Goal: Task Accomplishment & Management: Manage account settings

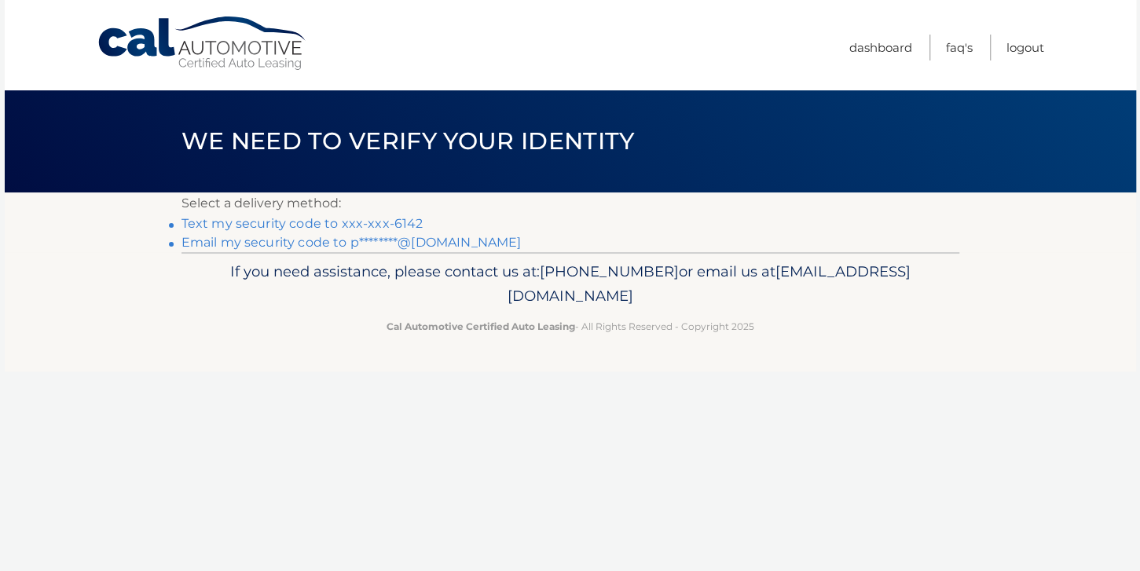
click at [350, 225] on link "Text my security code to xxx-xxx-6142" at bounding box center [302, 223] width 242 height 15
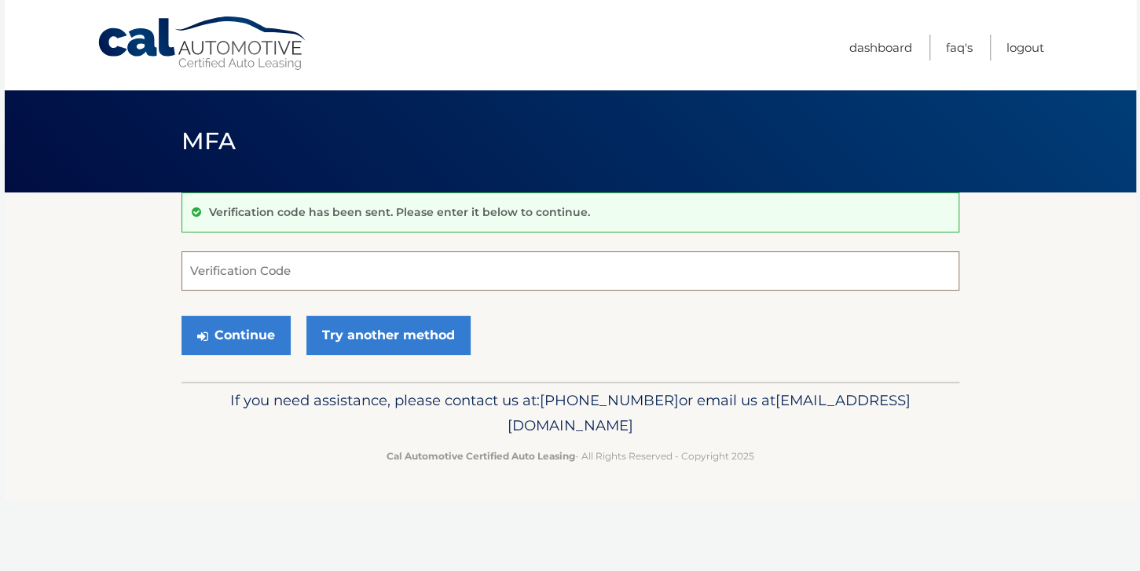
click at [291, 269] on input "Verification Code" at bounding box center [570, 270] width 778 height 39
type input "291757"
click at [258, 338] on button "Continue" at bounding box center [235, 335] width 109 height 39
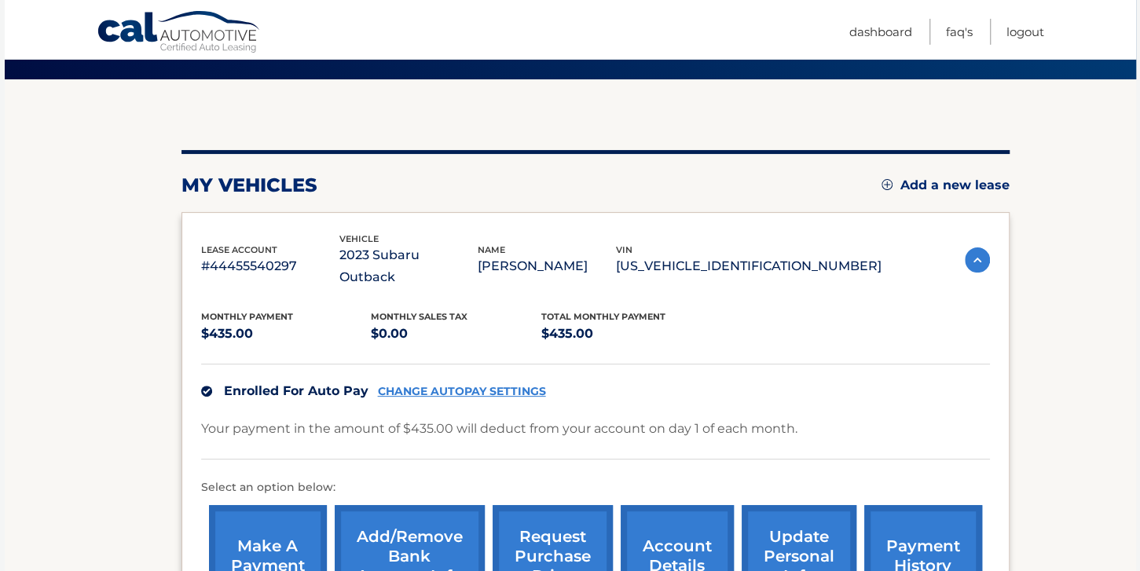
scroll to position [248, 0]
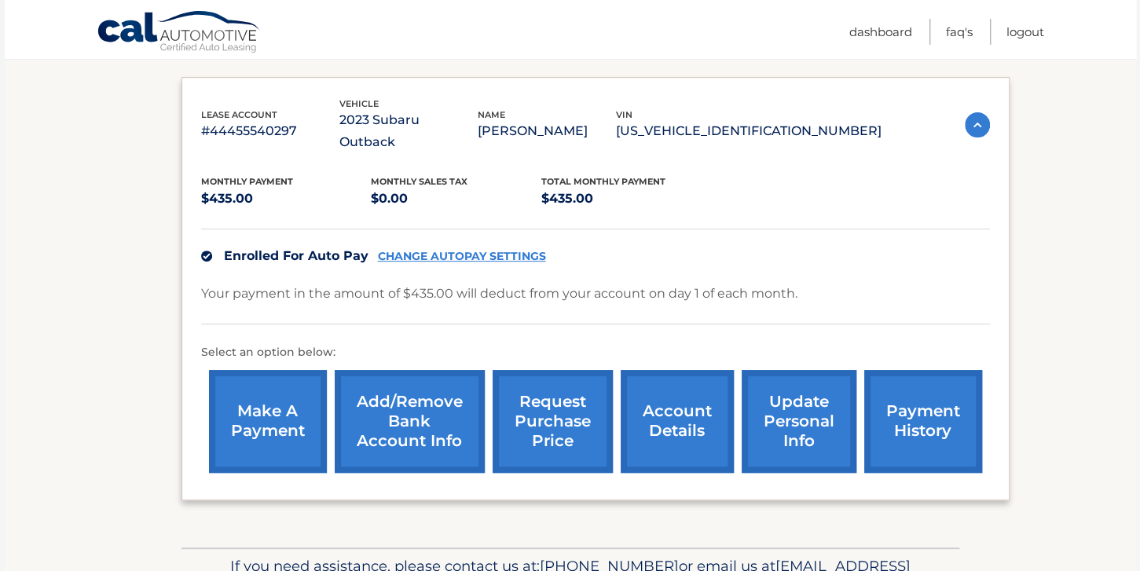
click at [646, 421] on link "account details" at bounding box center [676, 421] width 113 height 103
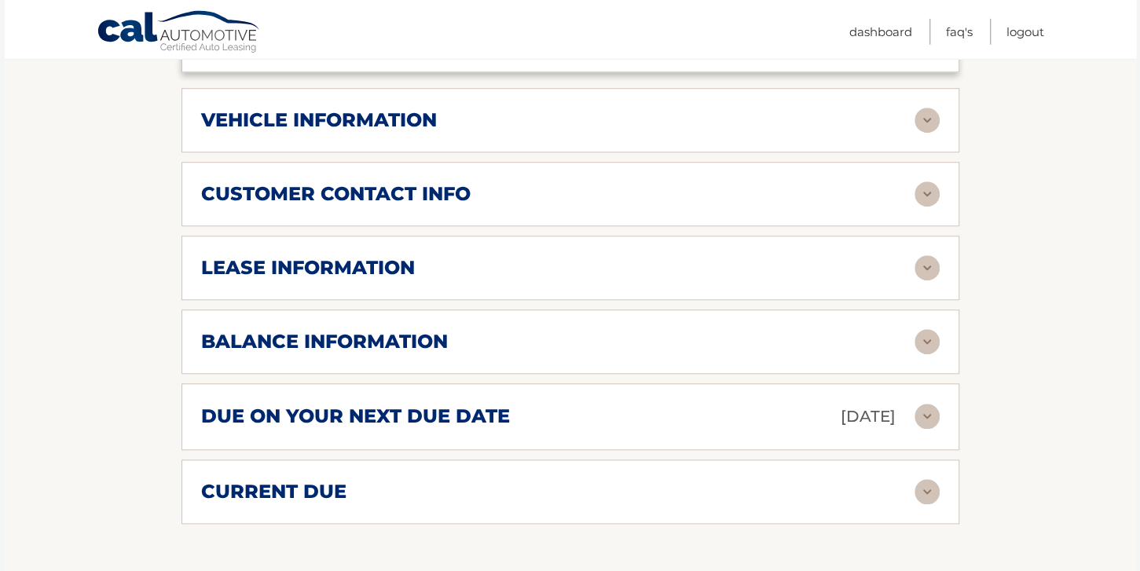
scroll to position [828, 0]
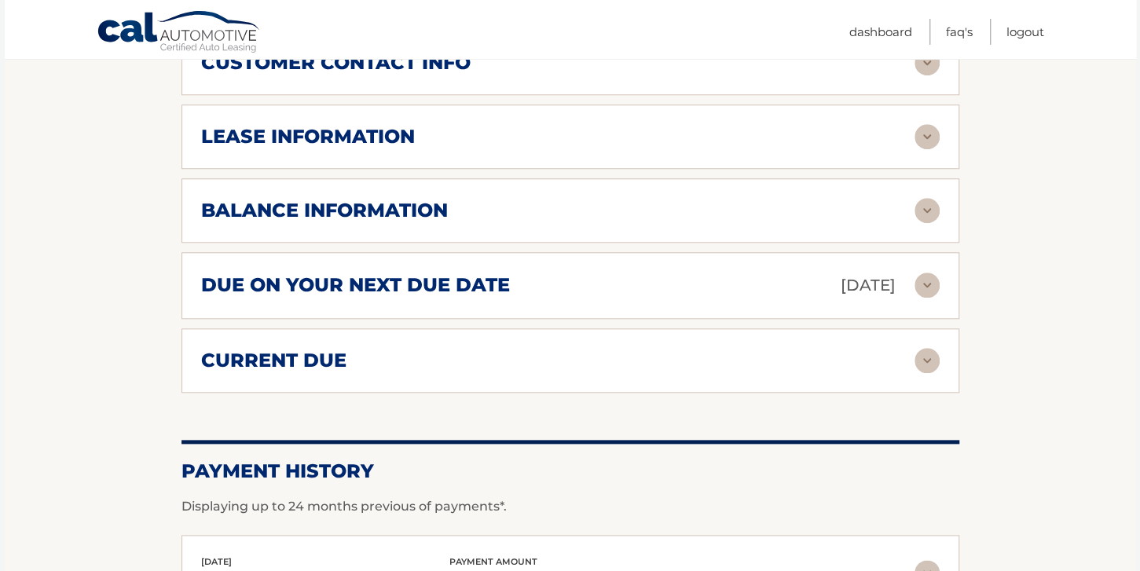
click at [929, 223] on img at bounding box center [926, 210] width 25 height 25
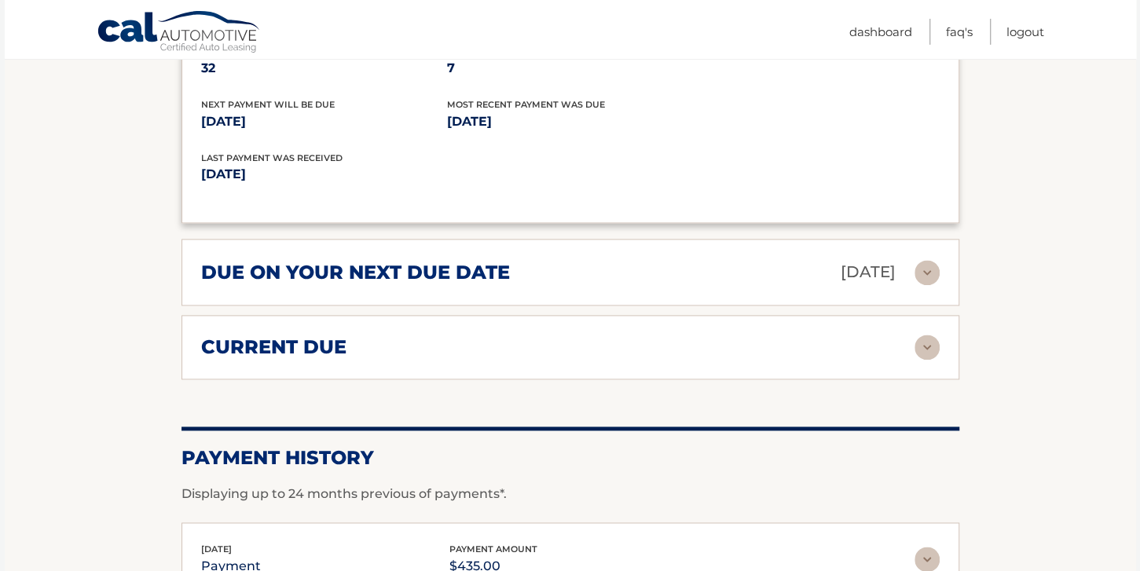
scroll to position [1076, 0]
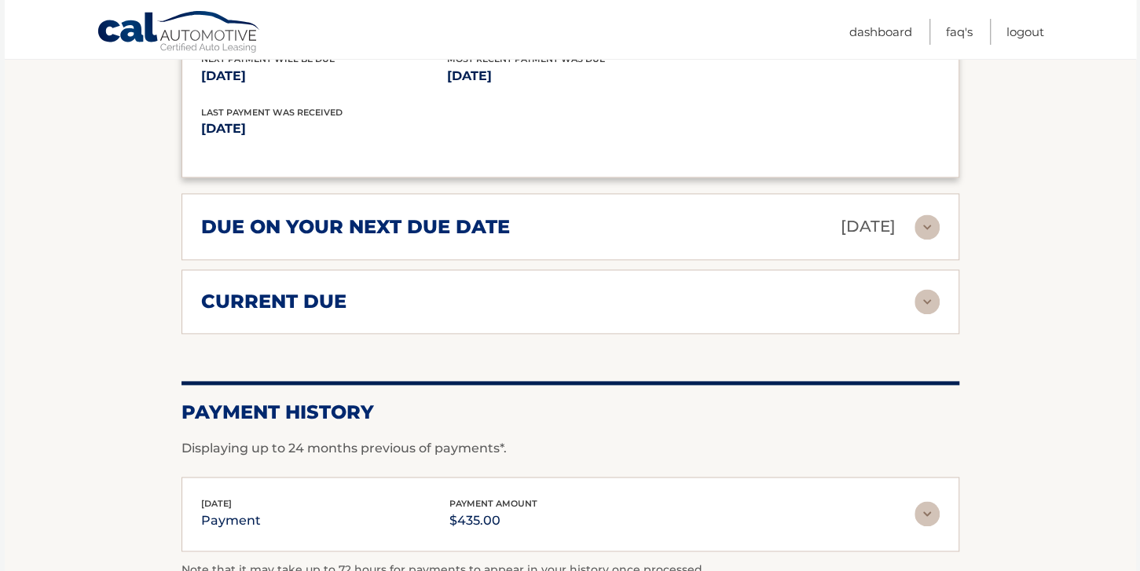
click at [929, 314] on img at bounding box center [926, 301] width 25 height 25
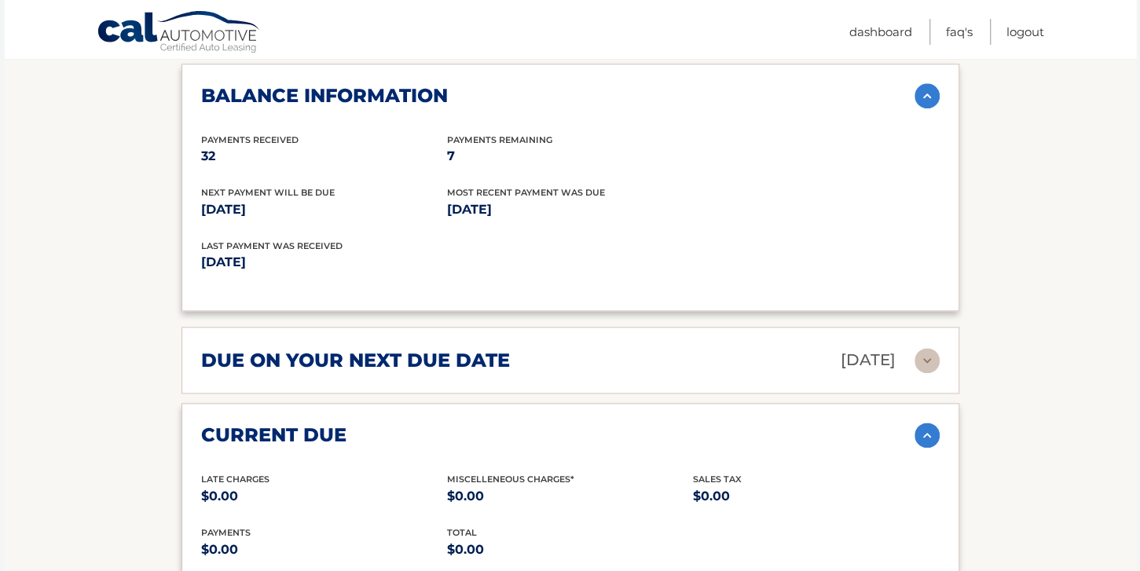
scroll to position [745, 0]
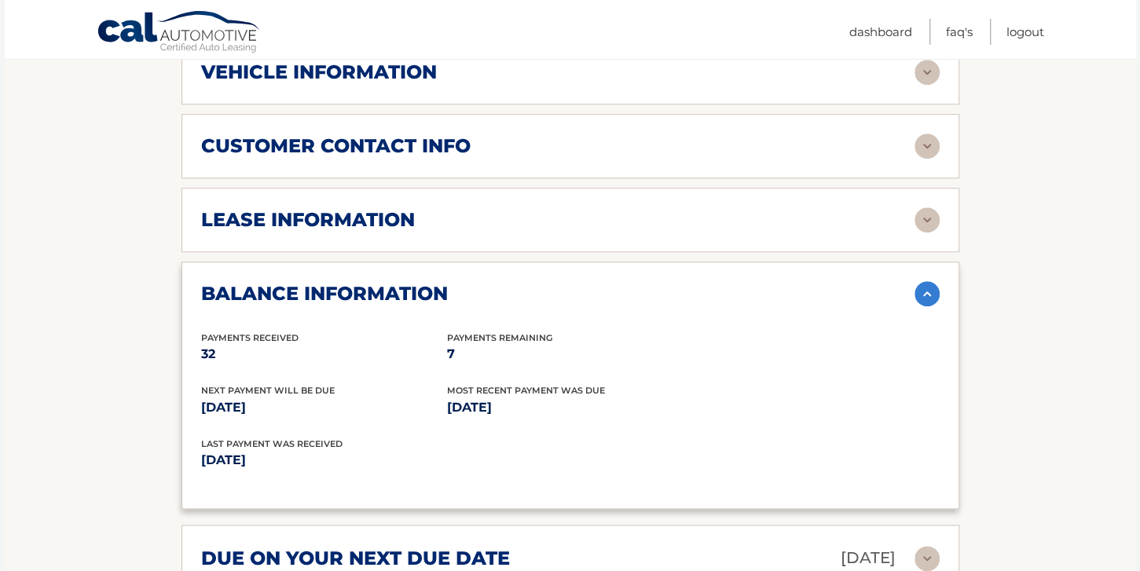
click at [925, 232] on img at bounding box center [926, 219] width 25 height 25
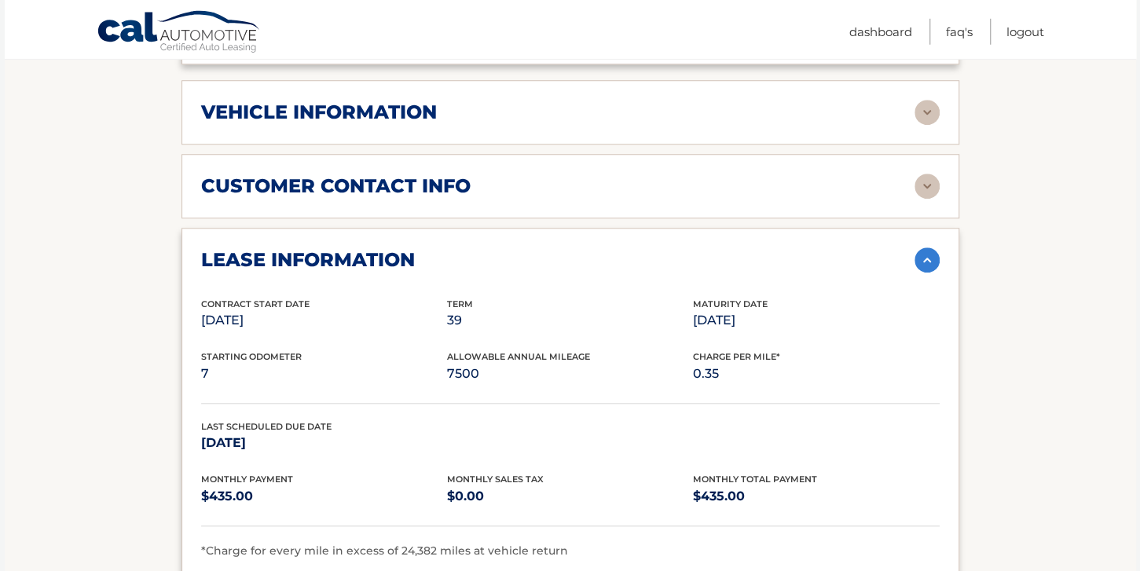
scroll to position [662, 0]
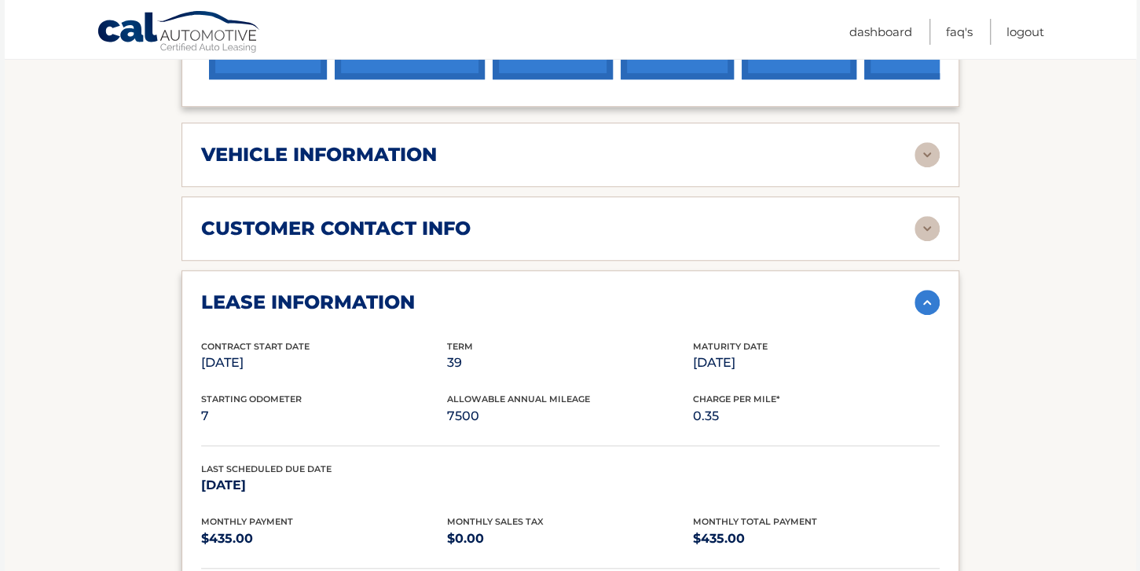
click at [926, 241] on img at bounding box center [926, 228] width 25 height 25
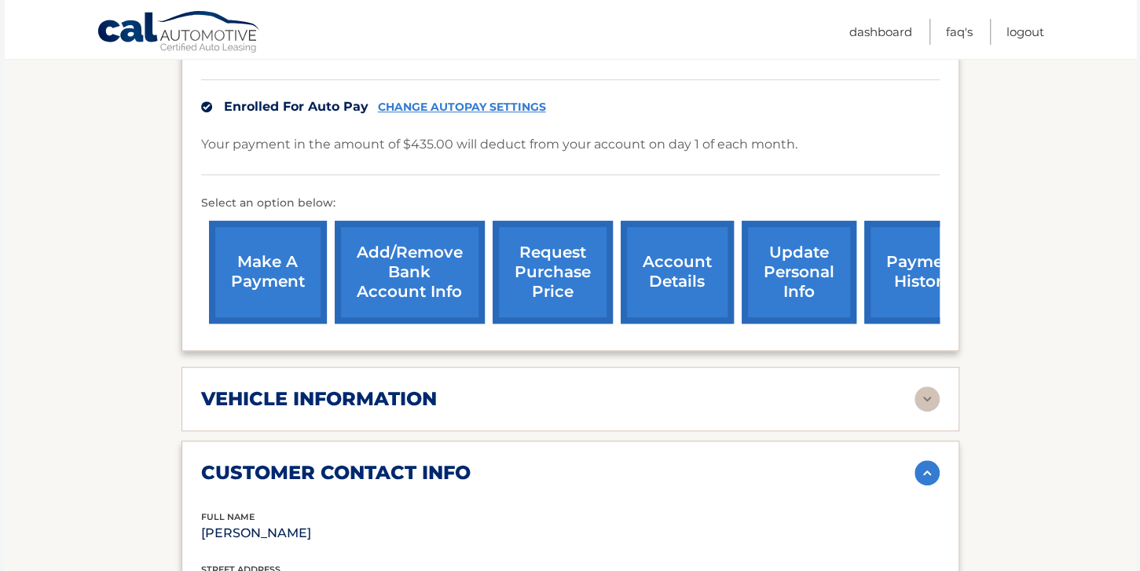
scroll to position [414, 0]
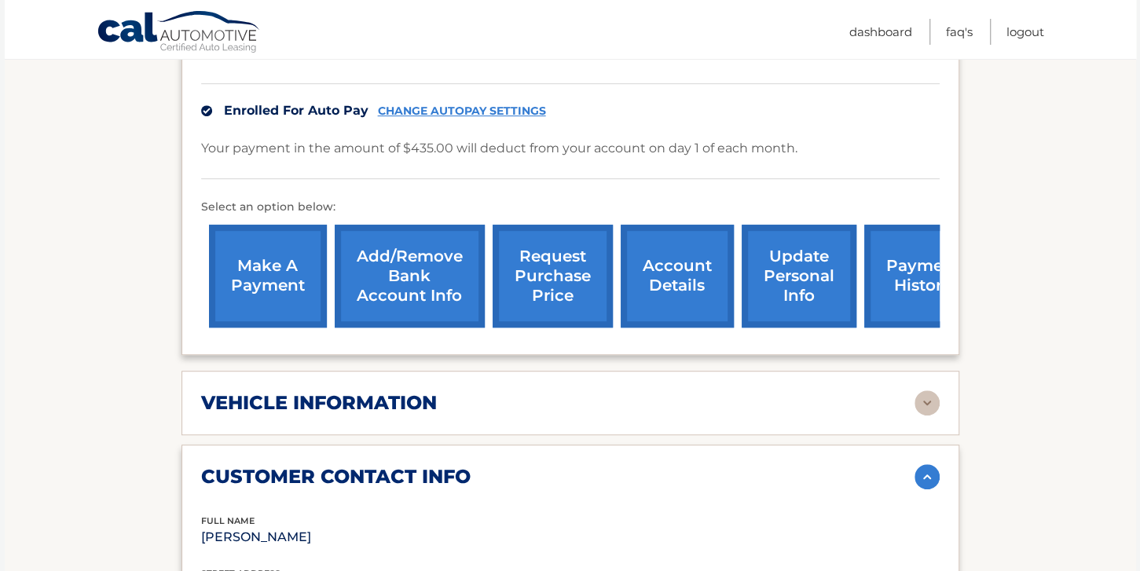
click at [517, 272] on link "request purchase price" at bounding box center [552, 276] width 120 height 103
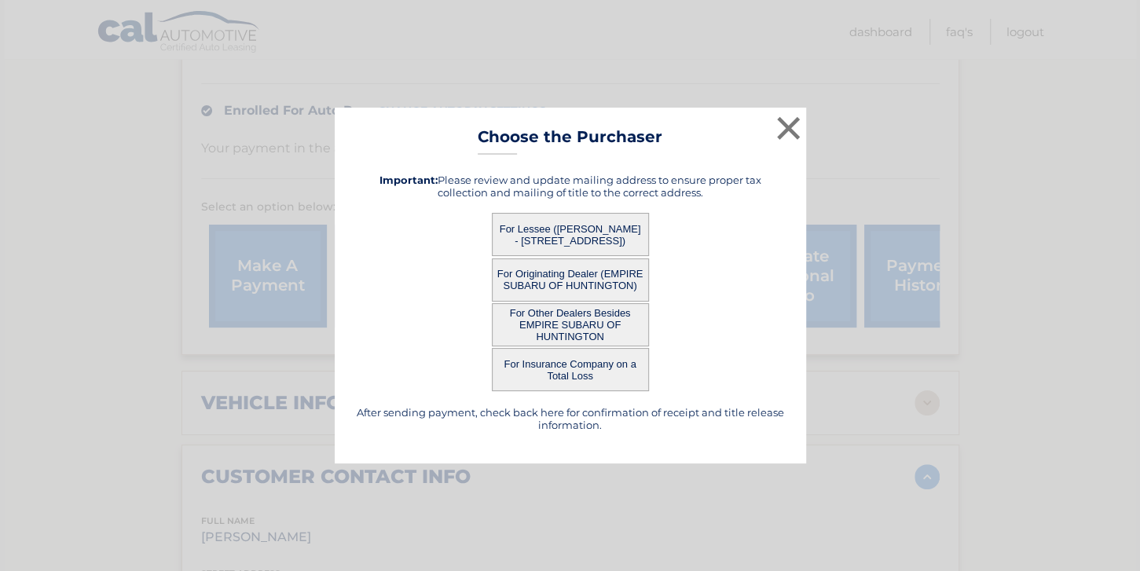
click at [581, 371] on button "For Insurance Company on a Total Loss" at bounding box center [570, 369] width 157 height 43
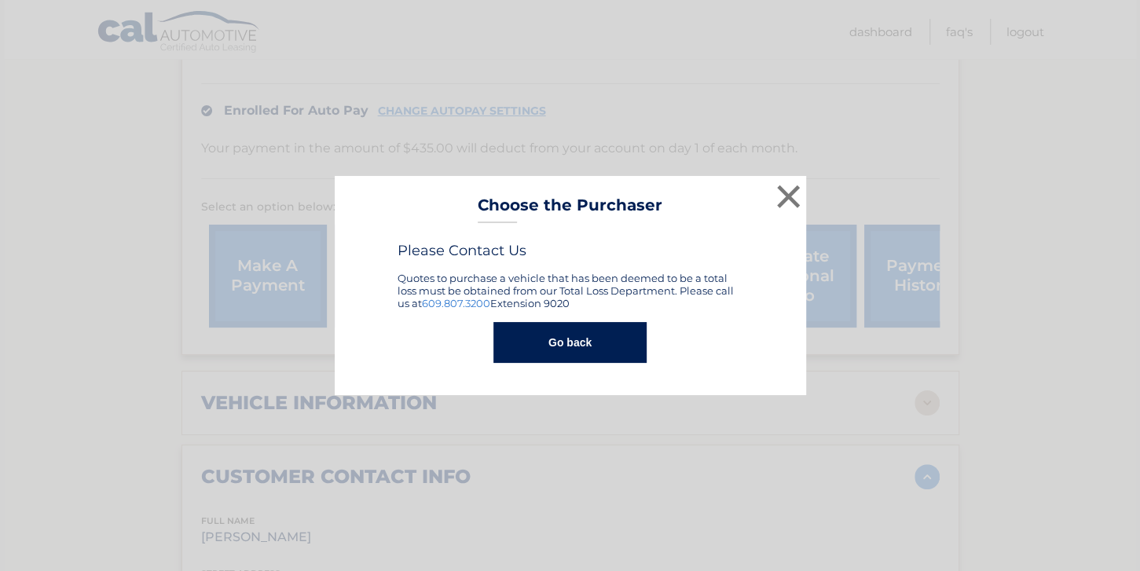
click at [583, 354] on button "Go back" at bounding box center [569, 342] width 153 height 41
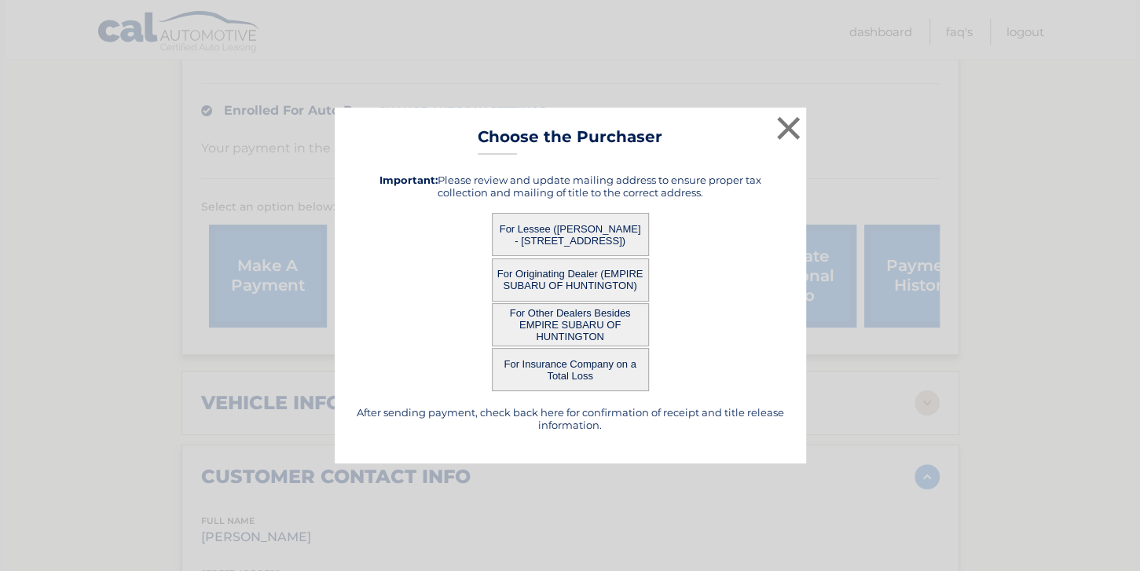
click at [541, 232] on button "For Lessee (PETER COUGHLAN - 124 LA RUE DR, , HUNTINGTON, NY 11743)" at bounding box center [570, 234] width 157 height 43
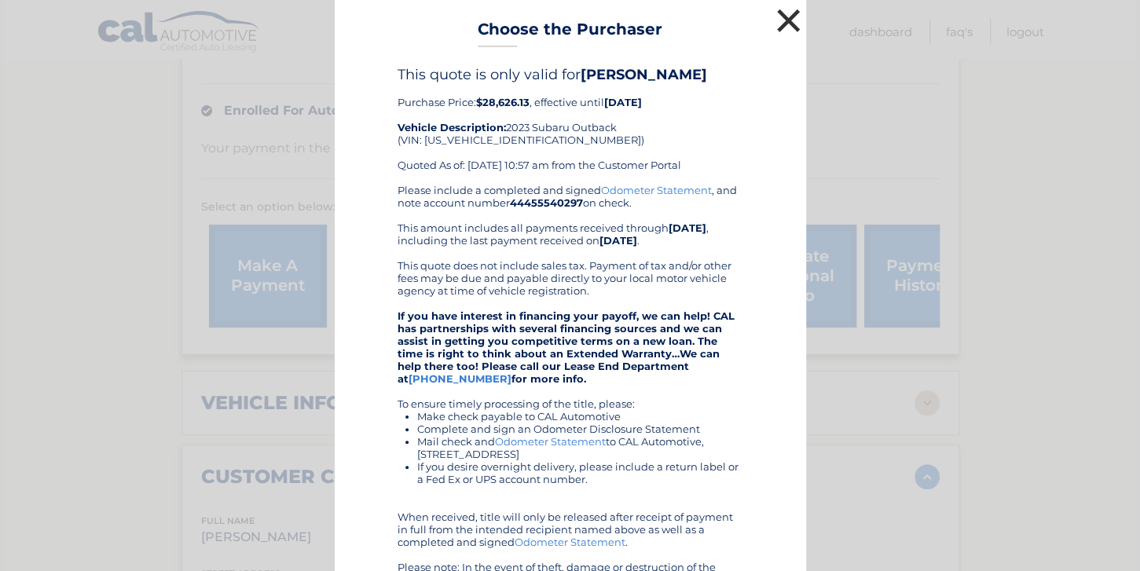
click at [784, 26] on button "×" at bounding box center [788, 20] width 31 height 31
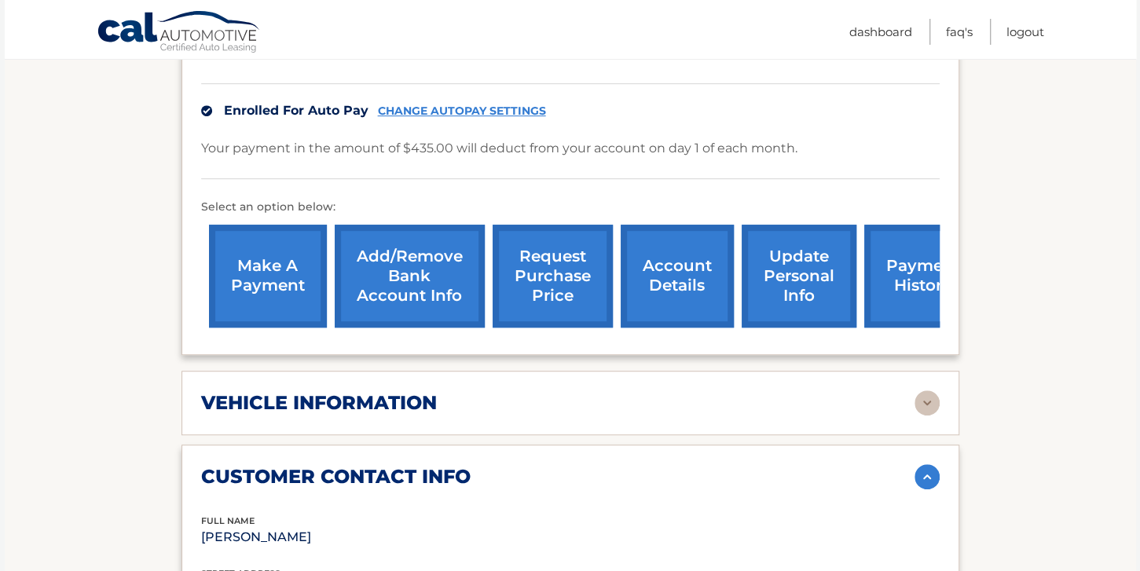
click at [891, 281] on link "payment history" at bounding box center [923, 276] width 118 height 103
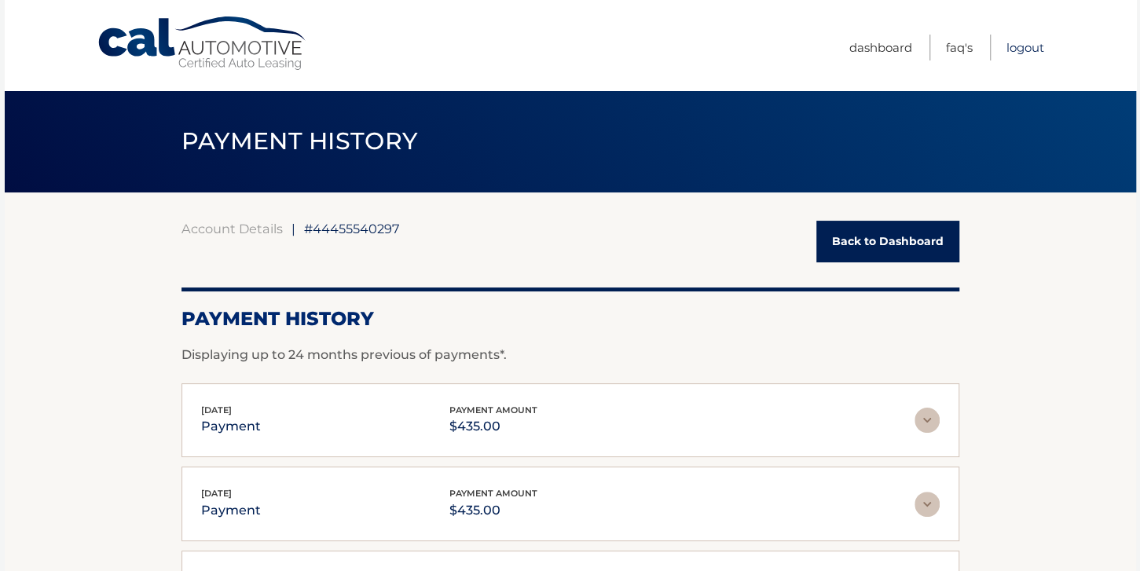
click at [1019, 50] on link "Logout" at bounding box center [1025, 48] width 38 height 26
